Goal: Transaction & Acquisition: Book appointment/travel/reservation

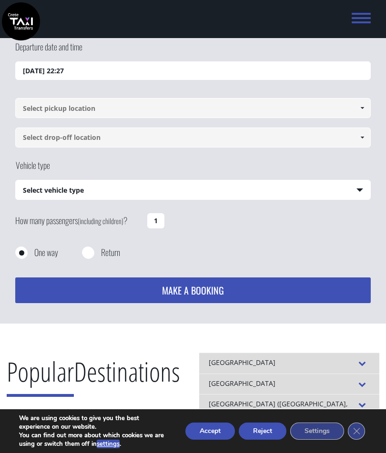
click at [326, 71] on input "[DATE] 22:27" at bounding box center [192, 70] width 355 height 19
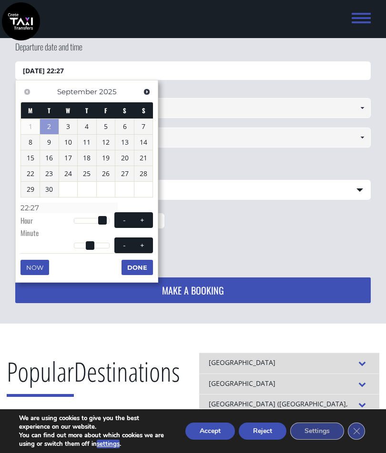
scroll to position [61, 0]
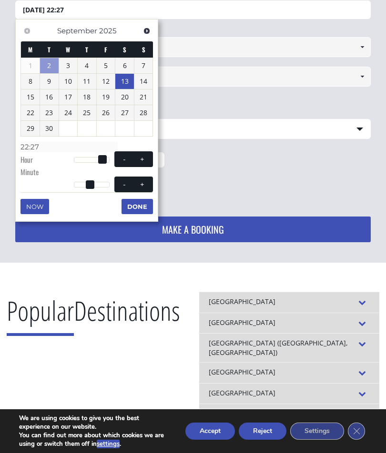
click at [129, 81] on link "13" at bounding box center [124, 81] width 19 height 15
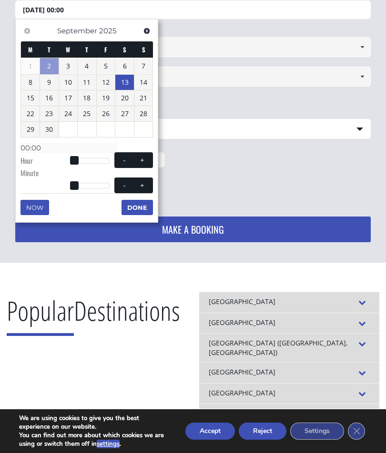
click at [125, 99] on link "20" at bounding box center [124, 97] width 19 height 15
click at [126, 85] on link "13" at bounding box center [124, 82] width 19 height 15
type input "[DATE] 00:00"
click at [145, 207] on button "Done" at bounding box center [136, 207] width 31 height 15
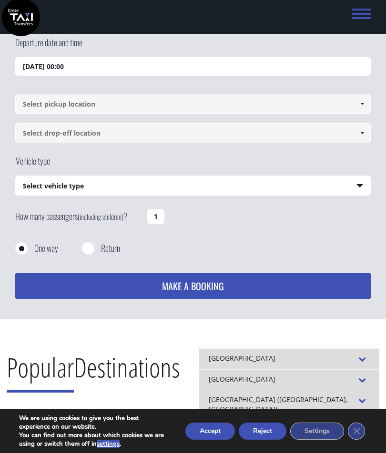
click at [253, 106] on input at bounding box center [192, 104] width 355 height 20
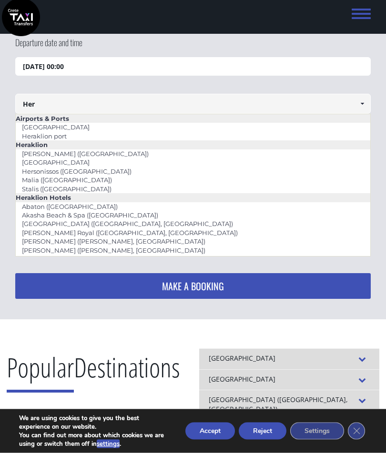
click at [75, 127] on link "[GEOGRAPHIC_DATA]" at bounding box center [56, 127] width 80 height 13
type input "[GEOGRAPHIC_DATA]"
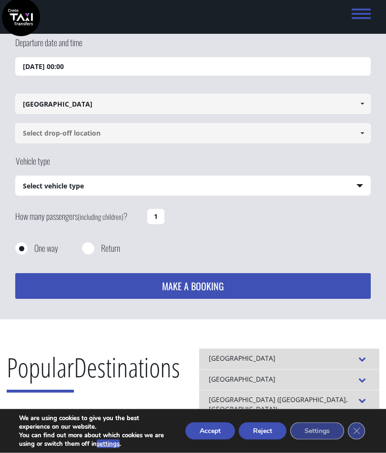
click at [142, 134] on input at bounding box center [192, 134] width 355 height 20
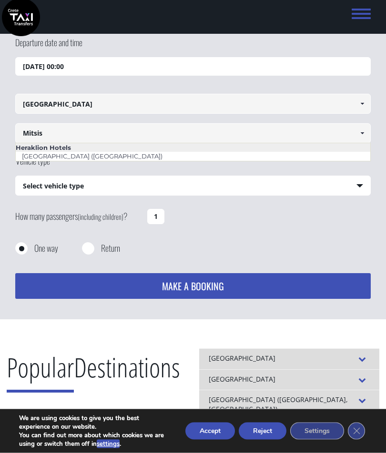
click at [297, 139] on input "Mitsis" at bounding box center [192, 134] width 355 height 20
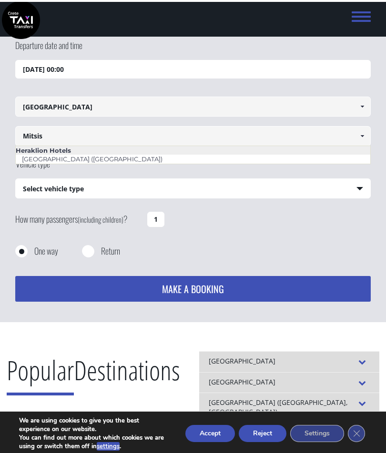
scroll to position [0, 0]
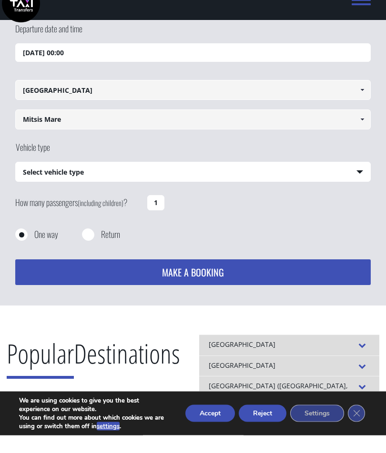
type input "Mitsis Mare"
click at [354, 180] on select "Select vehicle type Taxi (4 passengers) Mercedes E Class Mini Van (7 passengers…" at bounding box center [193, 190] width 354 height 20
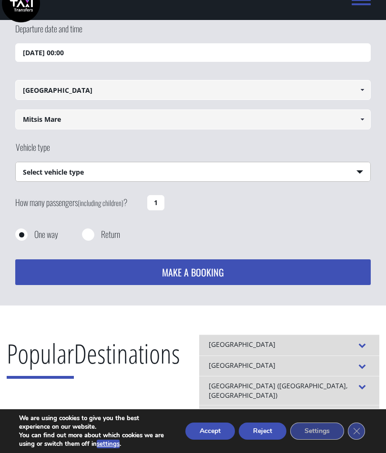
select select "540"
click at [243, 128] on input "Mitsis Mare" at bounding box center [192, 120] width 355 height 20
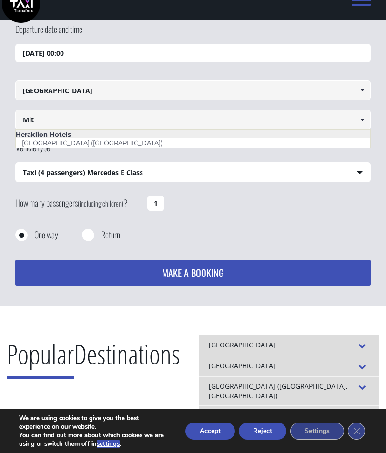
type input "Mit"
click at [339, 173] on select "Select vehicle type Taxi (4 passengers) Mercedes E Class Mini Van (7 passengers…" at bounding box center [193, 173] width 354 height 20
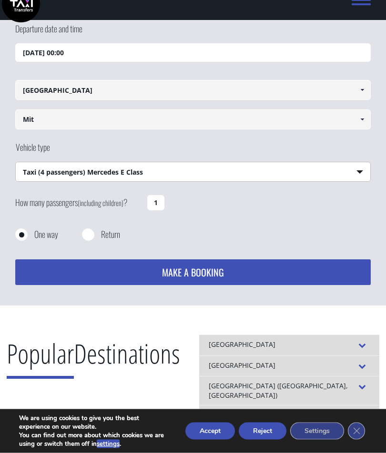
scroll to position [18, 0]
click at [266, 178] on select "Select vehicle type Taxi (4 passengers) Mercedes E Class Mini Van (7 passengers…" at bounding box center [193, 172] width 354 height 20
select select "540"
click at [93, 233] on input "Return" at bounding box center [88, 235] width 12 height 12
radio input "true"
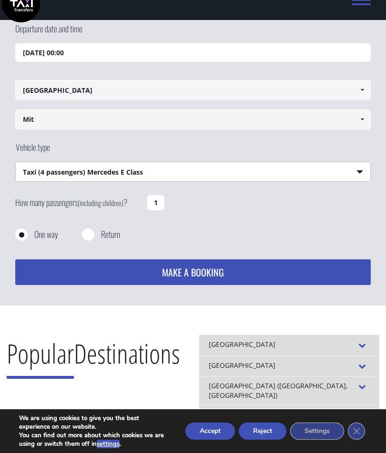
type input "Mit"
type input "[GEOGRAPHIC_DATA]"
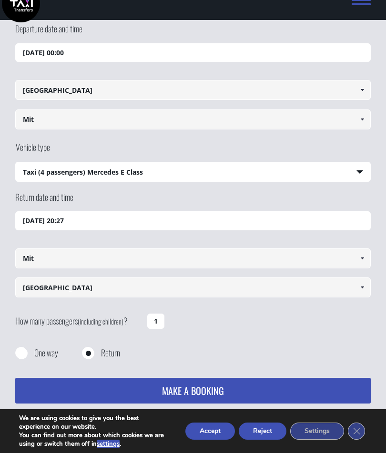
click at [141, 128] on input "Mit" at bounding box center [192, 120] width 355 height 20
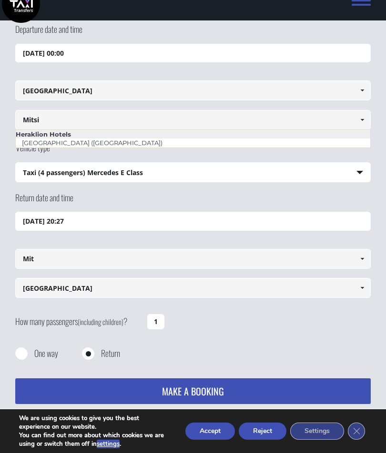
click at [144, 146] on link "[GEOGRAPHIC_DATA] ([GEOGRAPHIC_DATA])" at bounding box center [92, 142] width 153 height 13
type input "[GEOGRAPHIC_DATA] ([GEOGRAPHIC_DATA])"
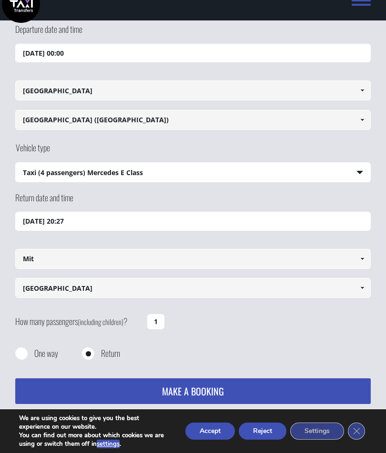
click at [157, 258] on input "Mit" at bounding box center [192, 259] width 355 height 20
type input "[GEOGRAPHIC_DATA] ([GEOGRAPHIC_DATA])"
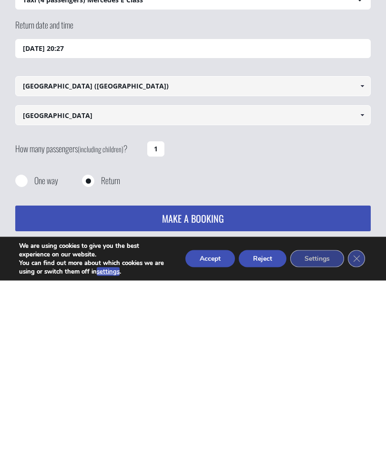
click at [160, 314] on input "1" at bounding box center [155, 321] width 17 height 15
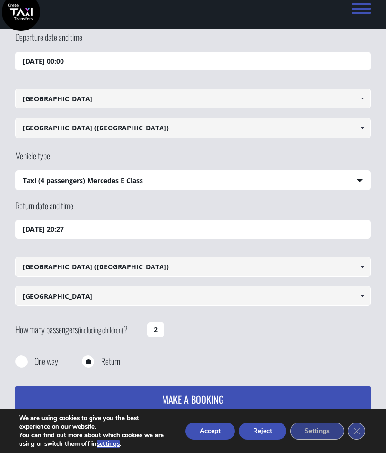
scroll to position [0, 0]
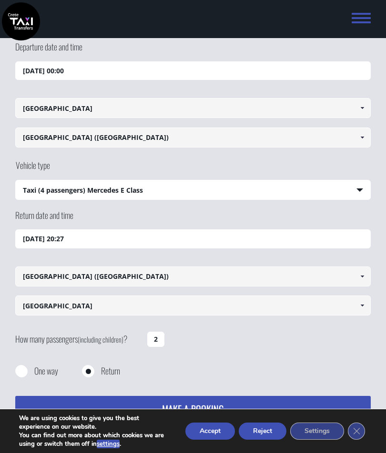
type input "2"
click at [130, 243] on input "[DATE] 20:27" at bounding box center [192, 238] width 355 height 19
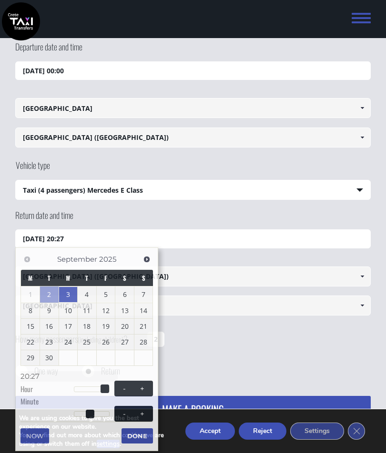
scroll to position [48, 0]
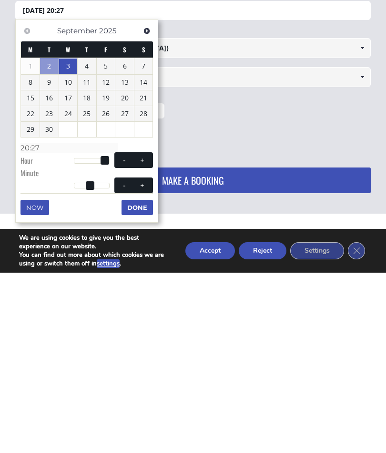
click at [126, 271] on link "20" at bounding box center [124, 278] width 19 height 15
type input "[DATE] 20:27"
click at [139, 380] on button "Done" at bounding box center [136, 387] width 31 height 15
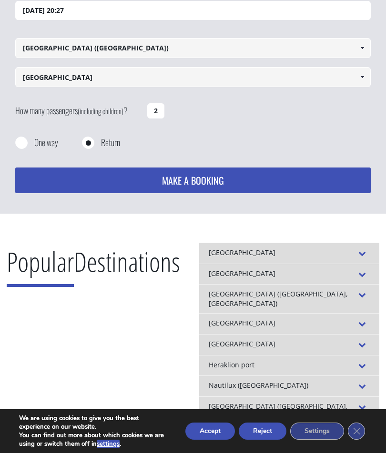
click at [259, 183] on button "MAKE A BOOKING" at bounding box center [192, 181] width 355 height 26
